Goal: Navigation & Orientation: Find specific page/section

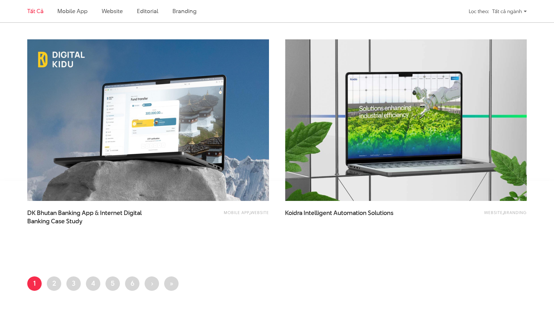
scroll to position [1378, 0]
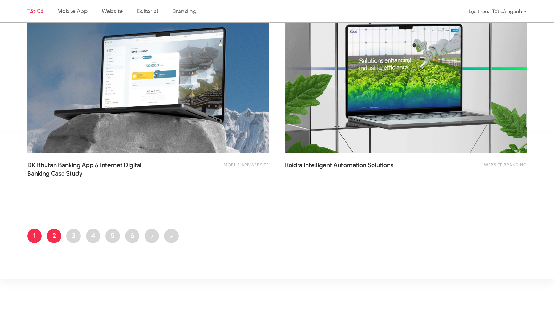
click at [55, 230] on link "Trang 2" at bounding box center [54, 236] width 14 height 14
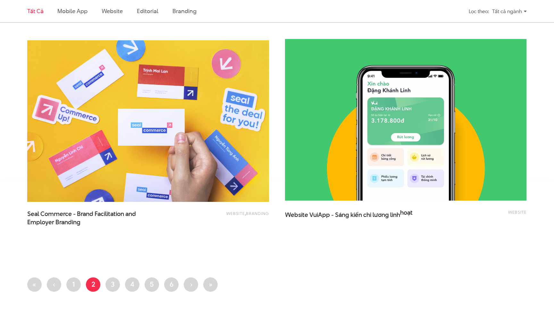
scroll to position [1331, 0]
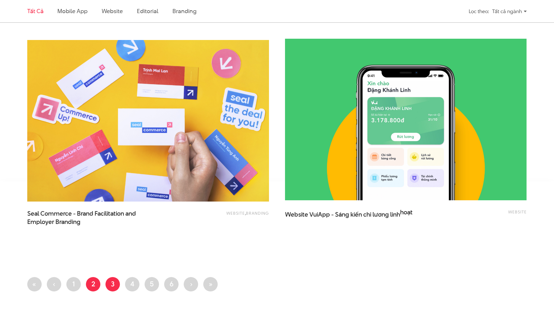
click at [115, 290] on link "Trang 3" at bounding box center [112, 284] width 14 height 14
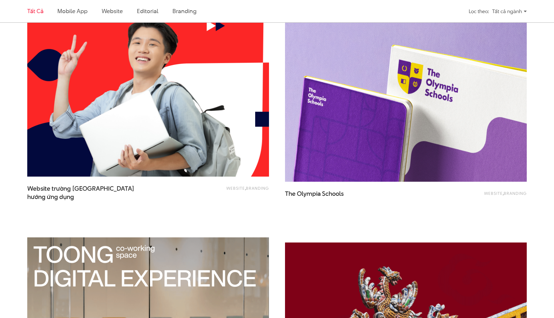
scroll to position [1383, 0]
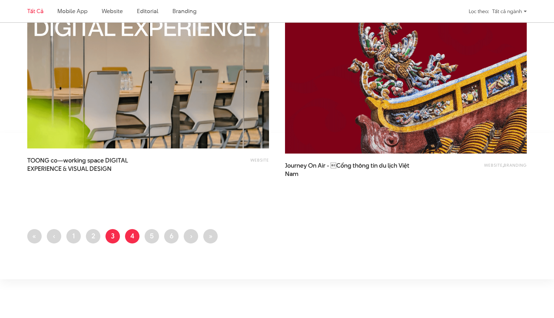
click at [132, 236] on link "Trang 4" at bounding box center [132, 236] width 14 height 14
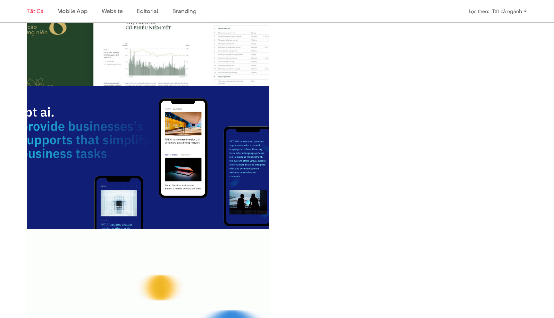
scroll to position [282, 0]
